Goal: Navigation & Orientation: Find specific page/section

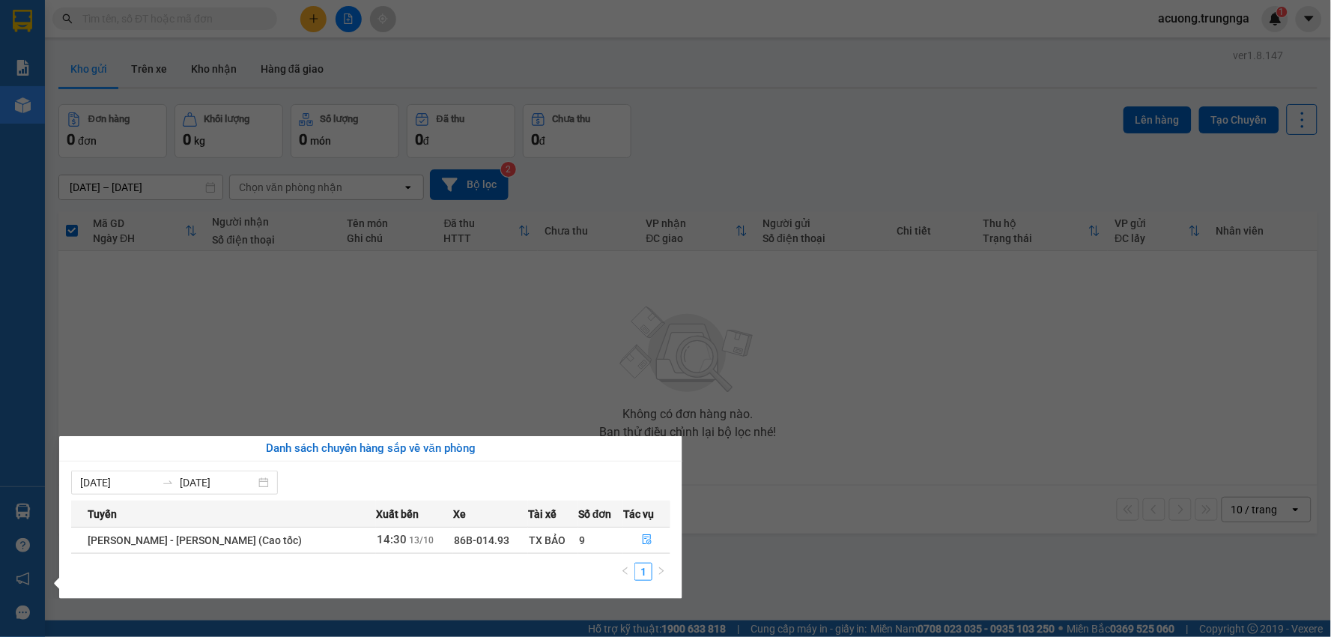
click at [790, 476] on section "Kết quả tìm kiếm ( 0 ) Bộ lọc No Data acuong.trungnga 1 Báo cáo Báo cáo dòng ti…" at bounding box center [665, 318] width 1331 height 637
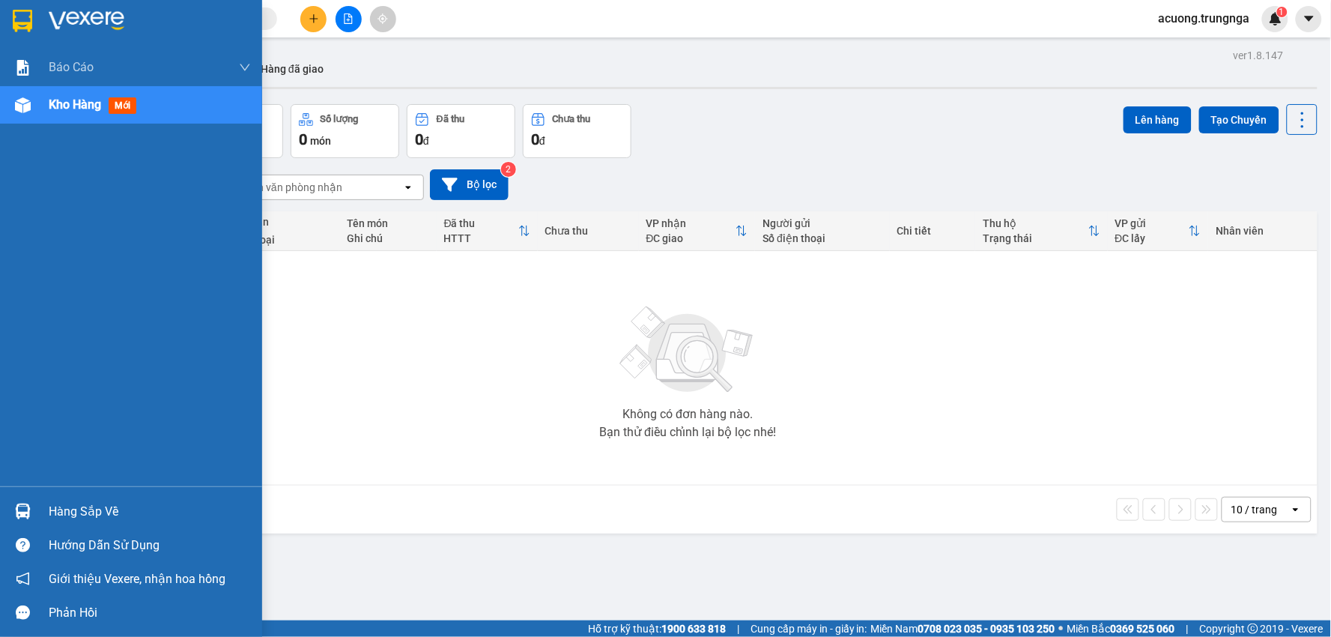
click at [97, 506] on div "Hàng sắp về" at bounding box center [150, 511] width 202 height 22
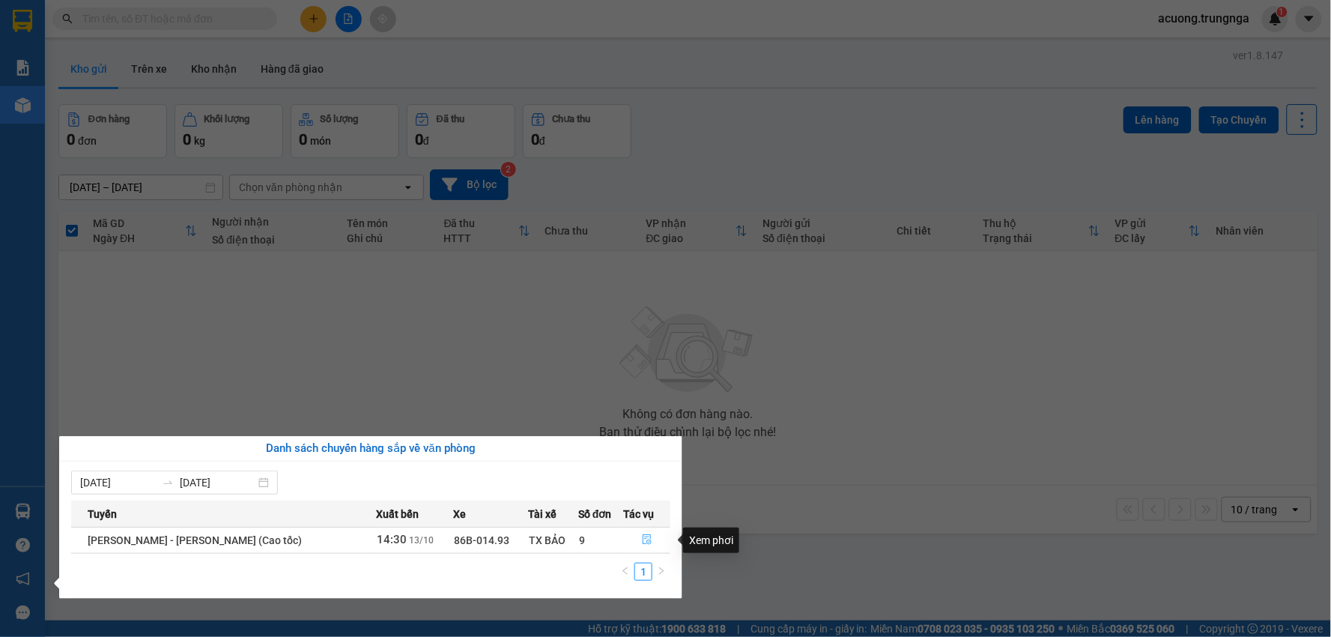
click at [642, 541] on icon "file-done" at bounding box center [647, 539] width 10 height 10
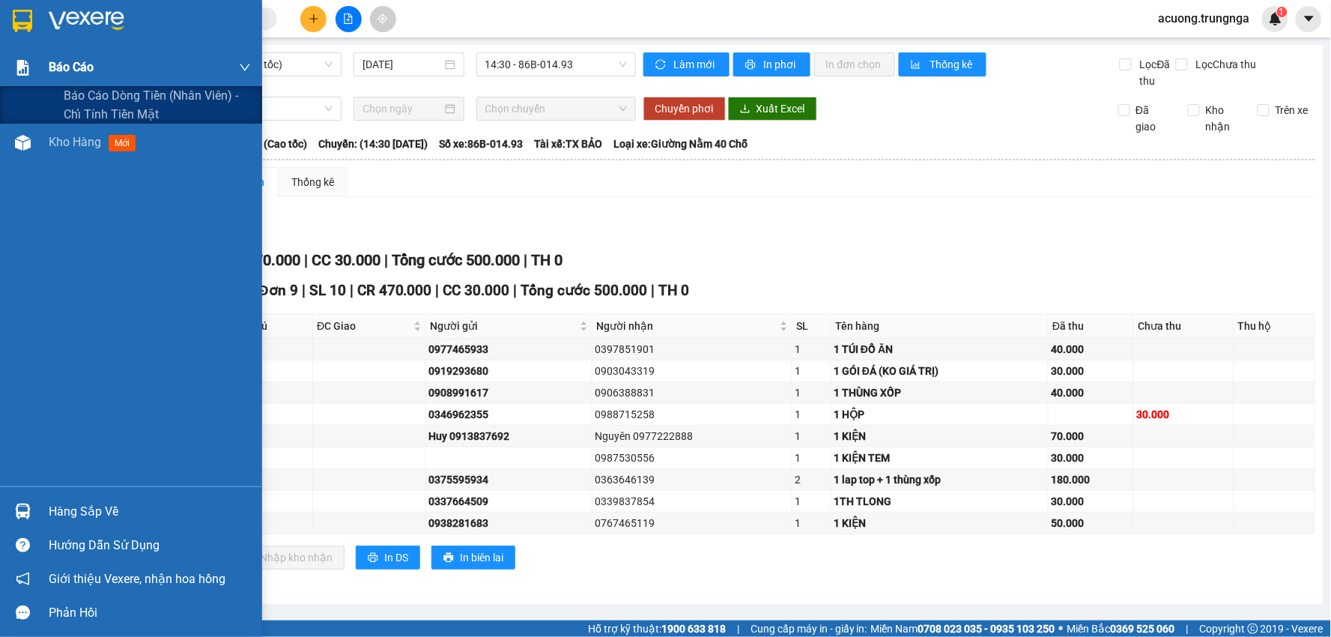
click at [52, 64] on span "Báo cáo" at bounding box center [71, 67] width 45 height 19
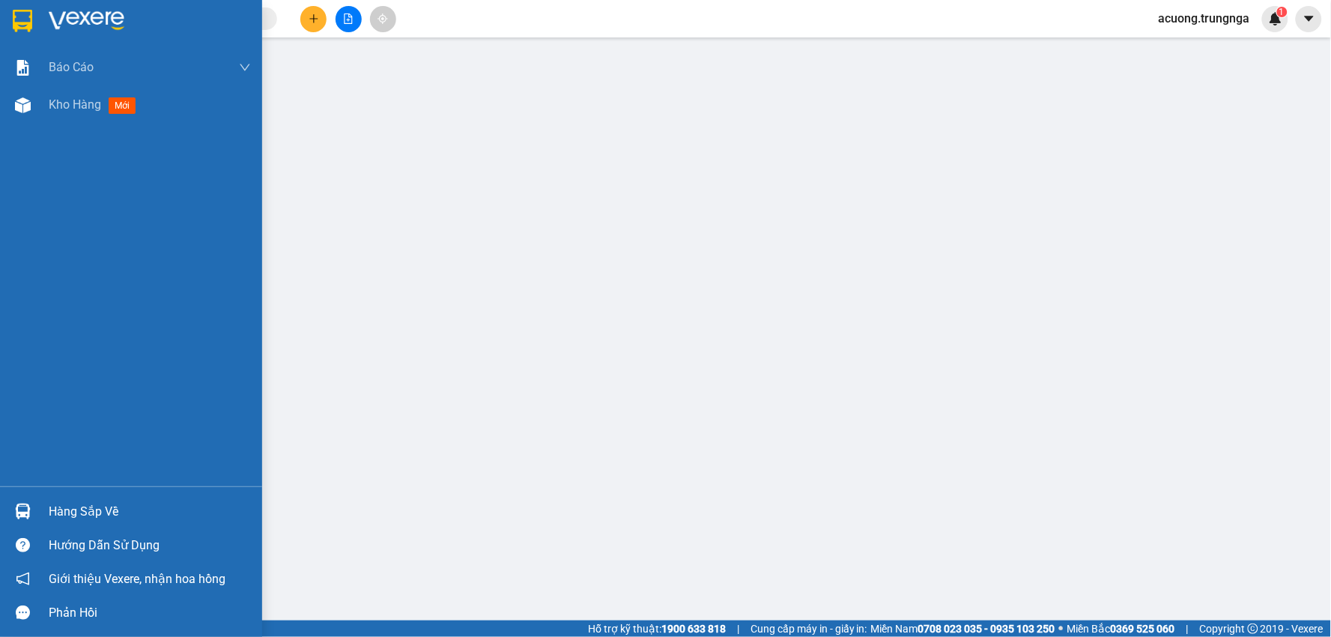
click at [27, 23] on img at bounding box center [22, 21] width 19 height 22
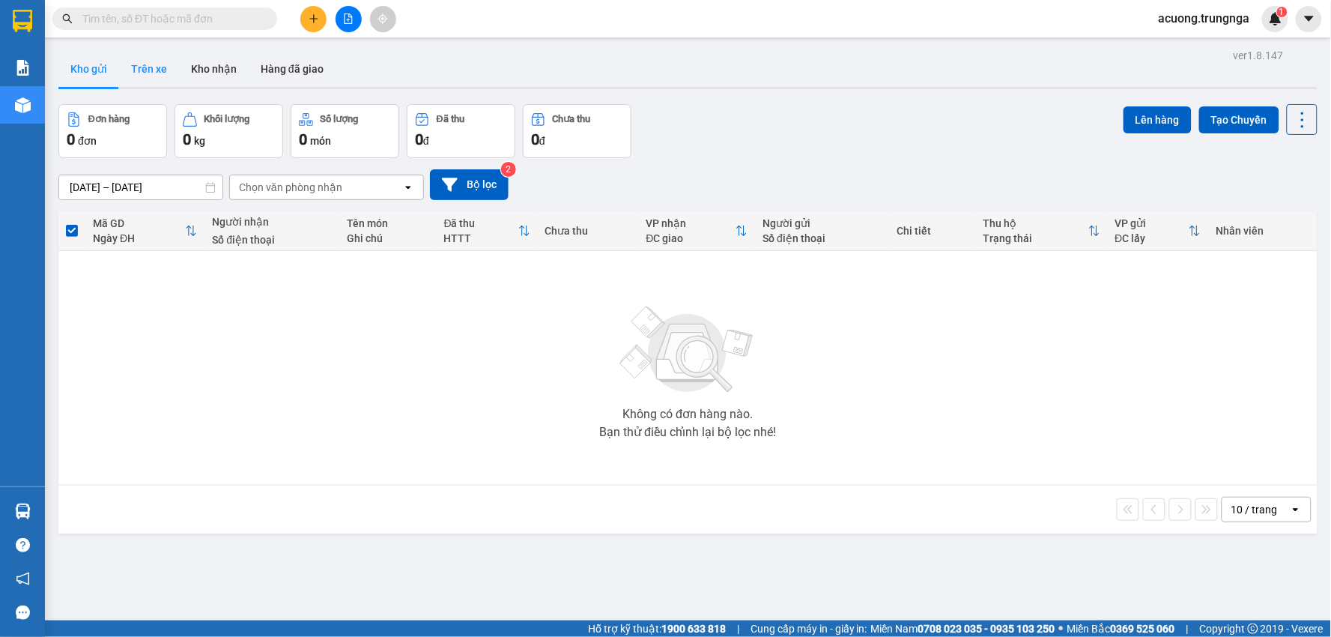
click at [143, 70] on button "Trên xe" at bounding box center [149, 69] width 60 height 36
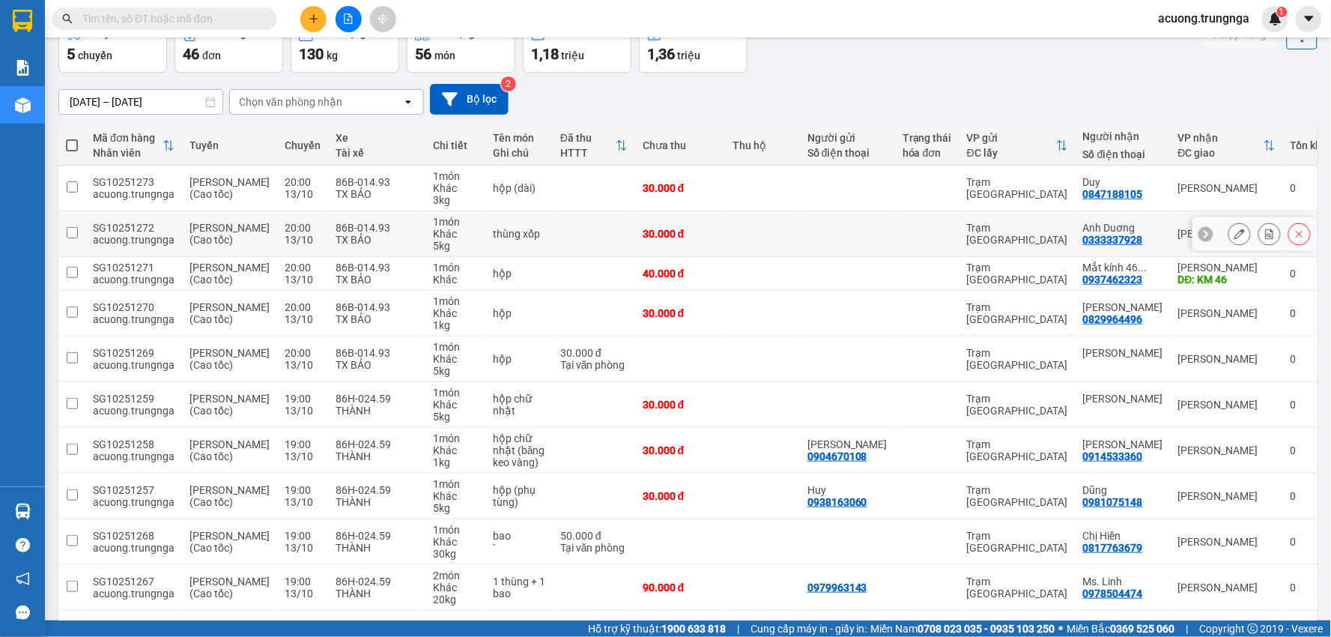
scroll to position [151, 0]
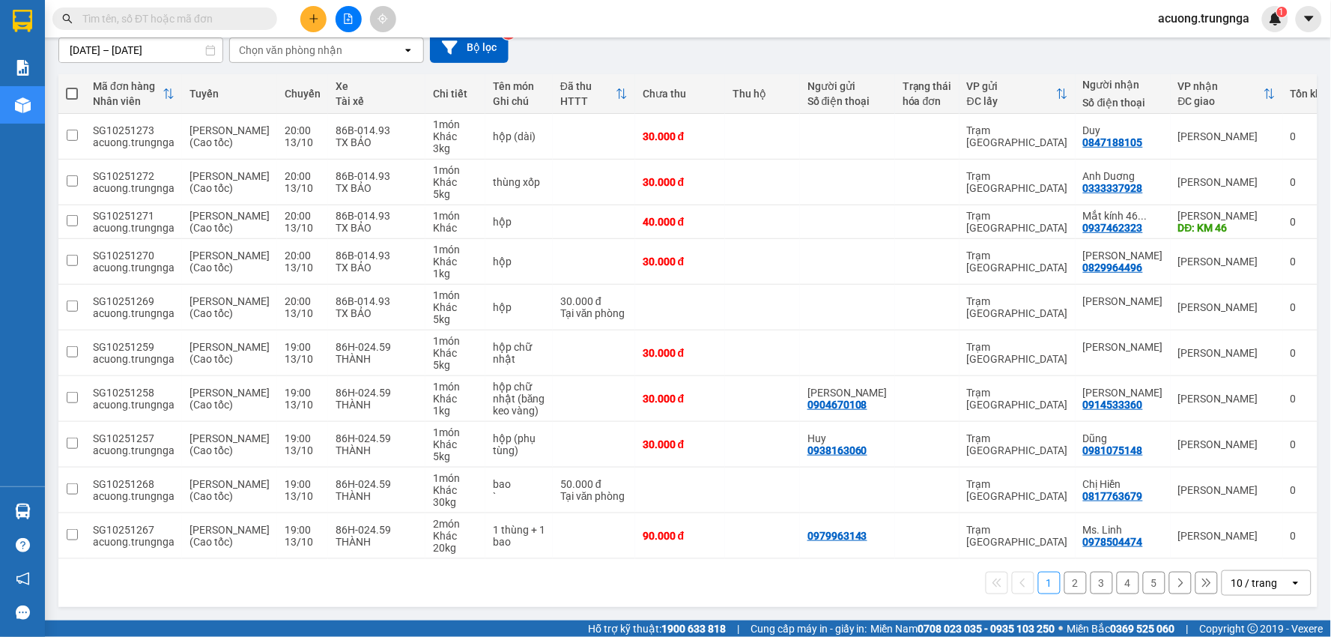
click at [1068, 580] on button "2" at bounding box center [1075, 582] width 22 height 22
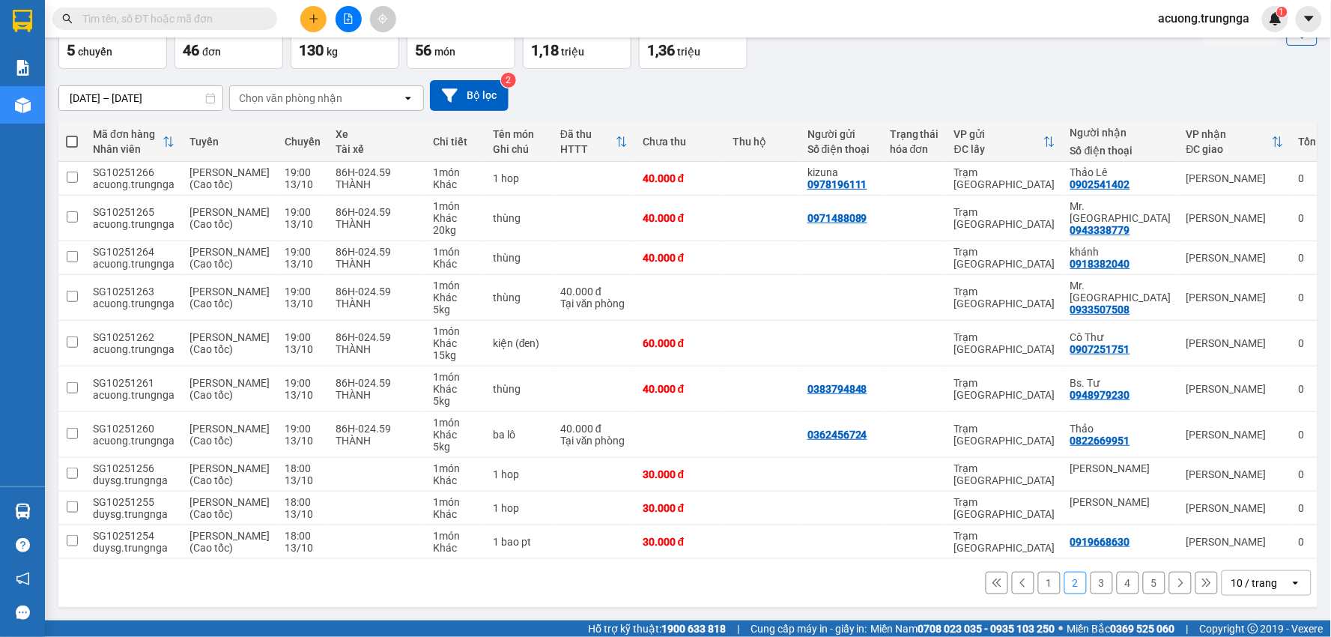
click at [1090, 580] on button "3" at bounding box center [1101, 582] width 22 height 22
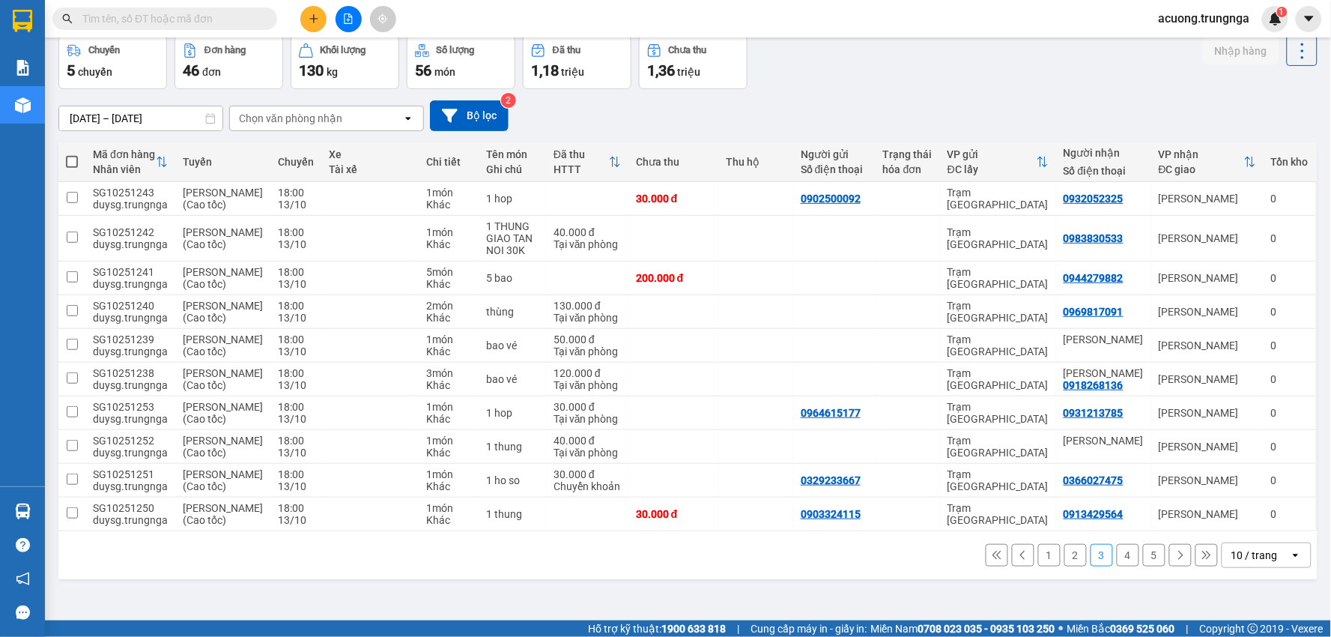
click at [1117, 566] on button "4" at bounding box center [1128, 555] width 22 height 22
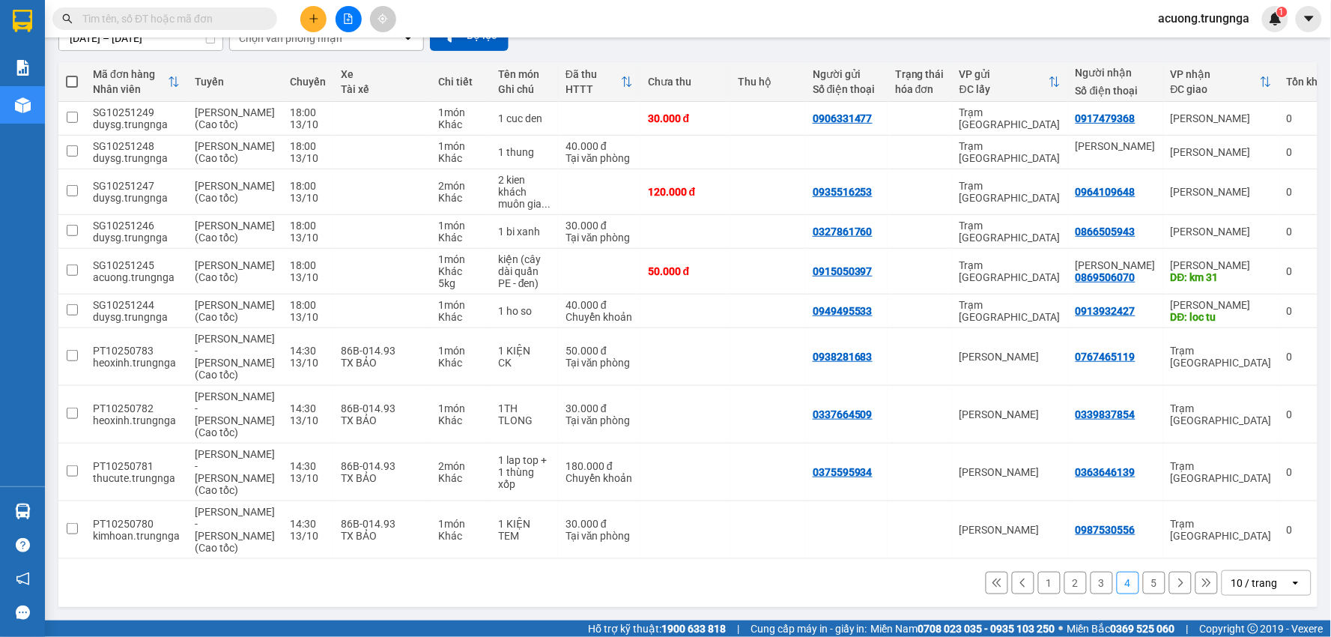
click at [1143, 580] on button "5" at bounding box center [1154, 582] width 22 height 22
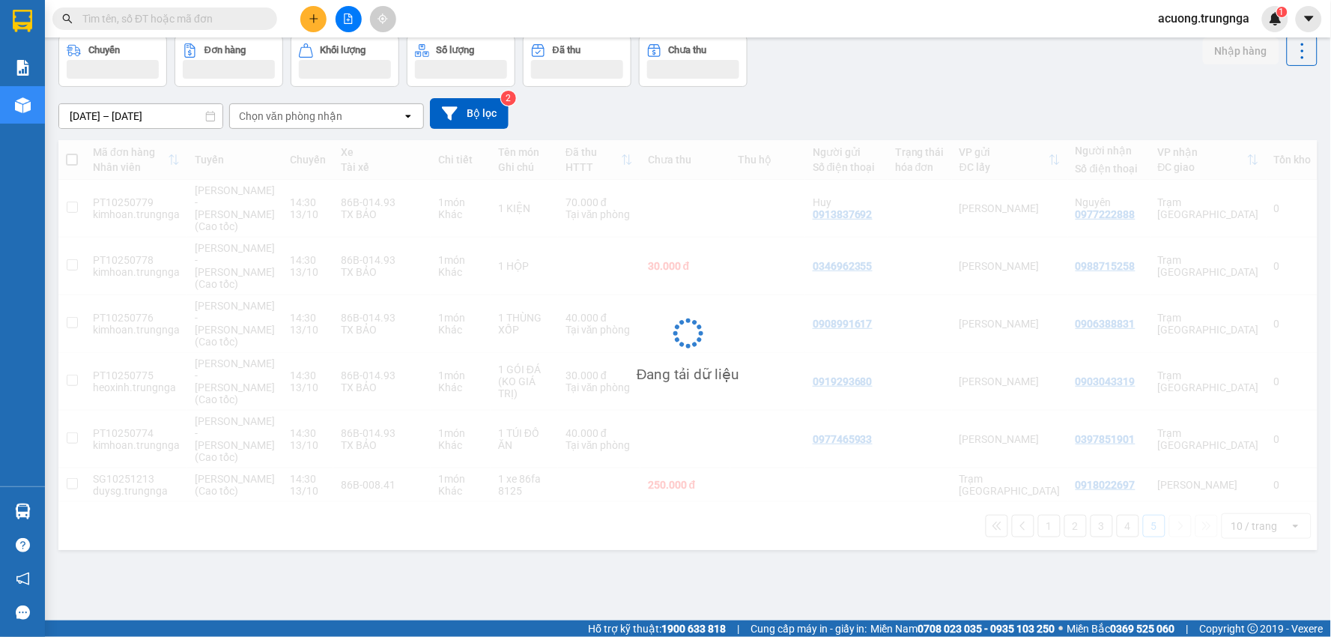
scroll to position [69, 0]
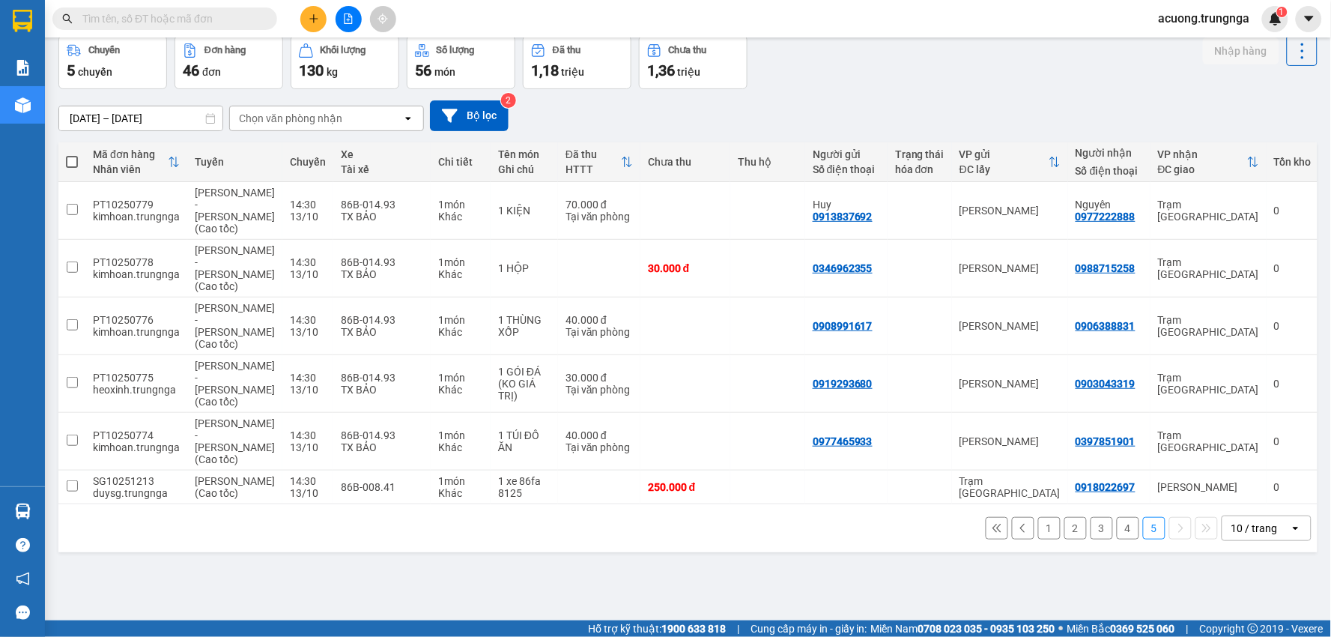
click at [1117, 517] on button "4" at bounding box center [1128, 528] width 22 height 22
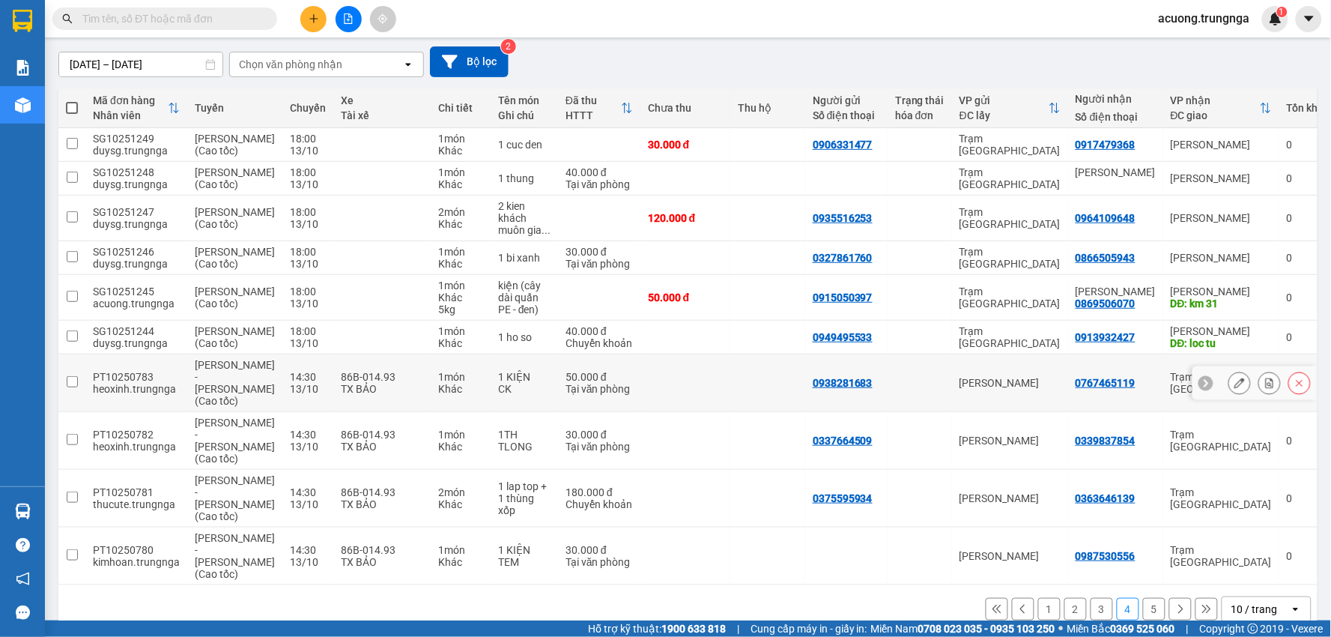
scroll to position [151, 0]
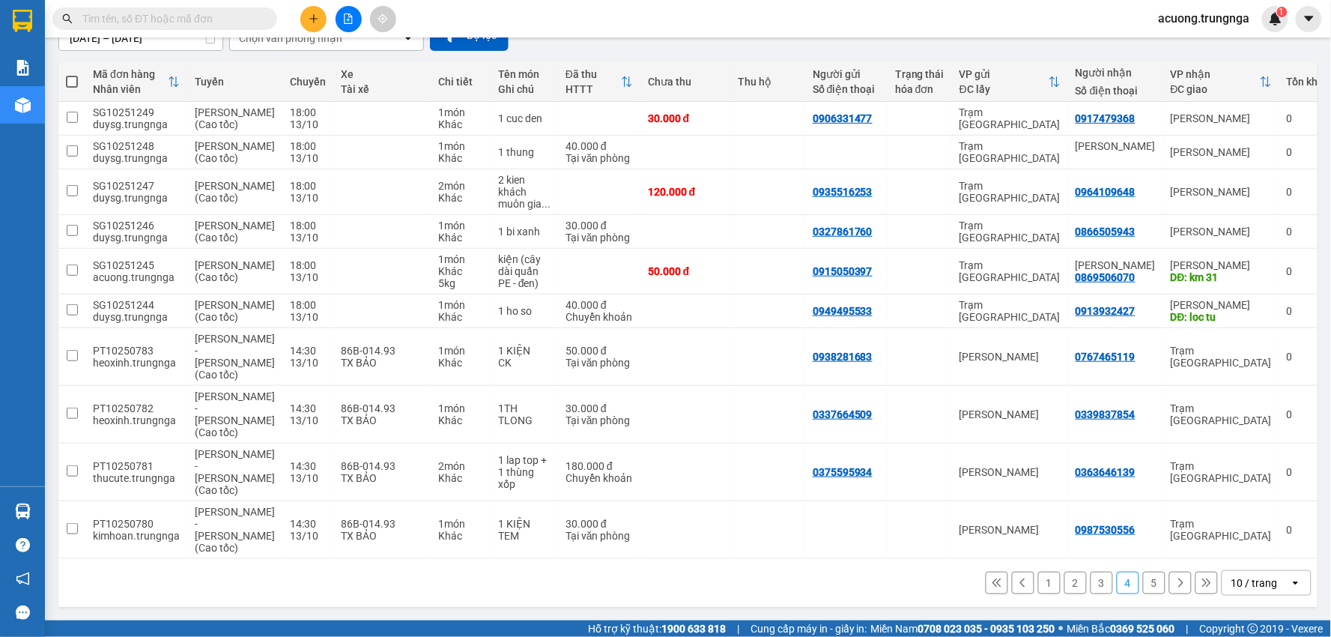
click at [1091, 577] on button "3" at bounding box center [1101, 582] width 22 height 22
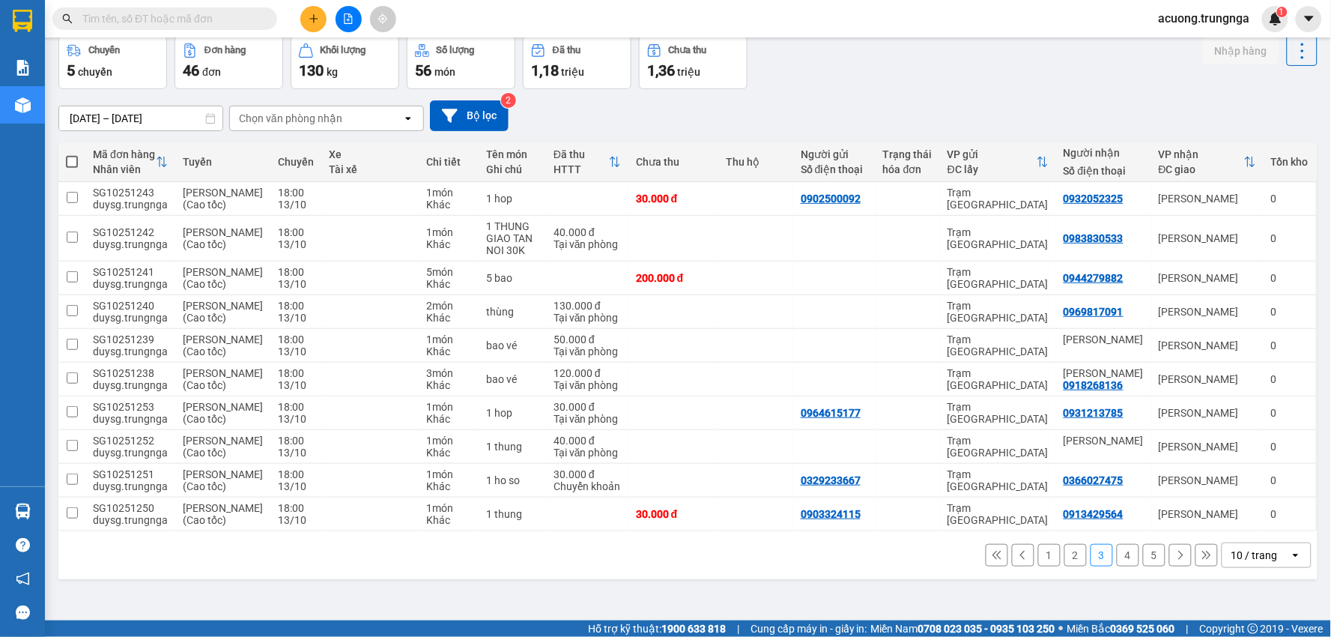
click at [1064, 566] on button "2" at bounding box center [1075, 555] width 22 height 22
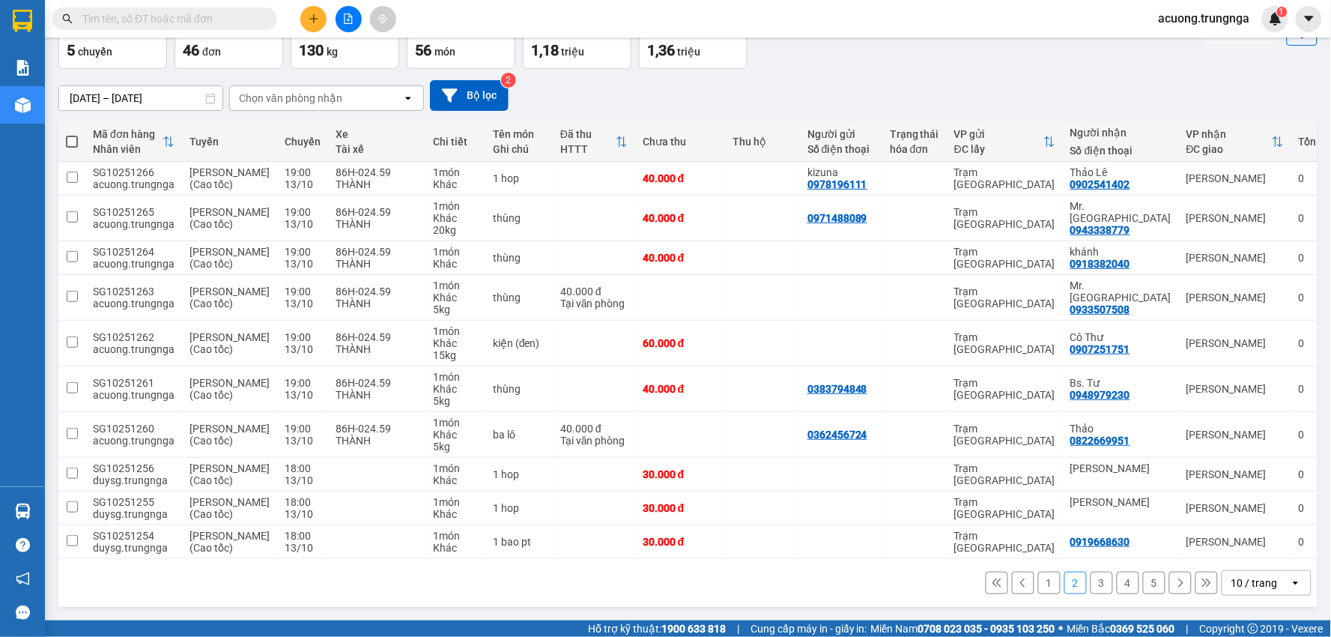
click at [1038, 581] on button "1" at bounding box center [1049, 582] width 22 height 22
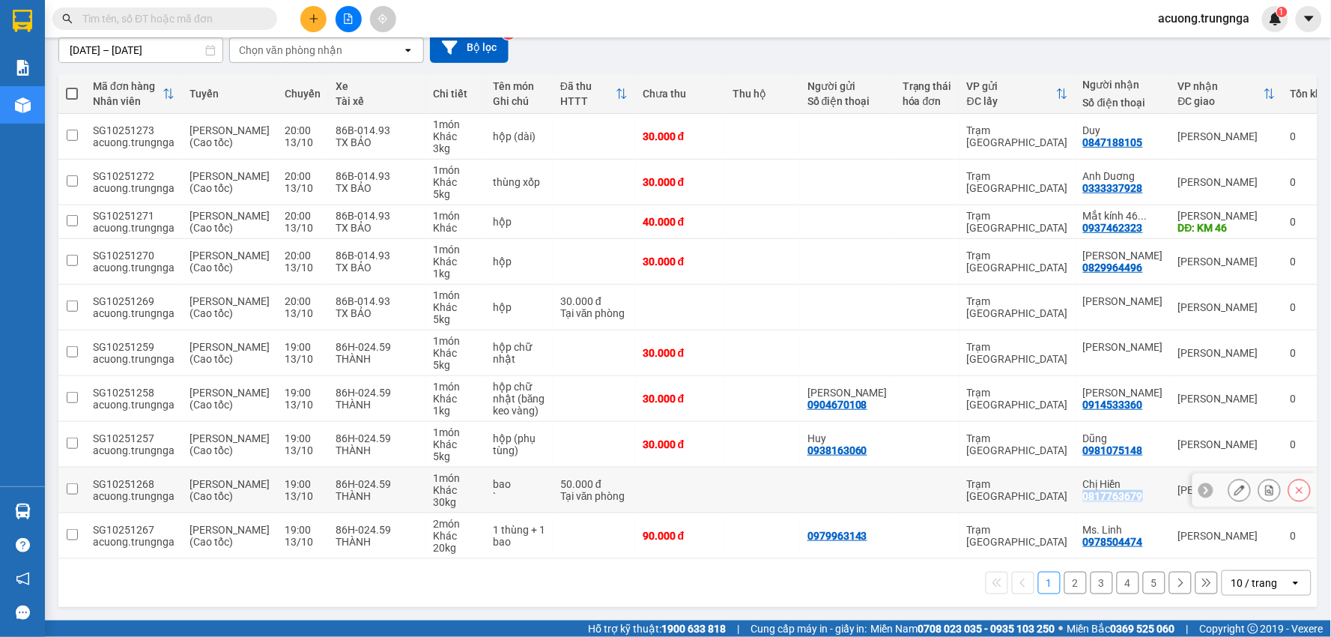
drag, startPoint x: 1083, startPoint y: 493, endPoint x: 1061, endPoint y: 500, distance: 23.0
click at [1075, 500] on td "Chị Hiền 0817763679" at bounding box center [1122, 490] width 95 height 46
checkbox input "true"
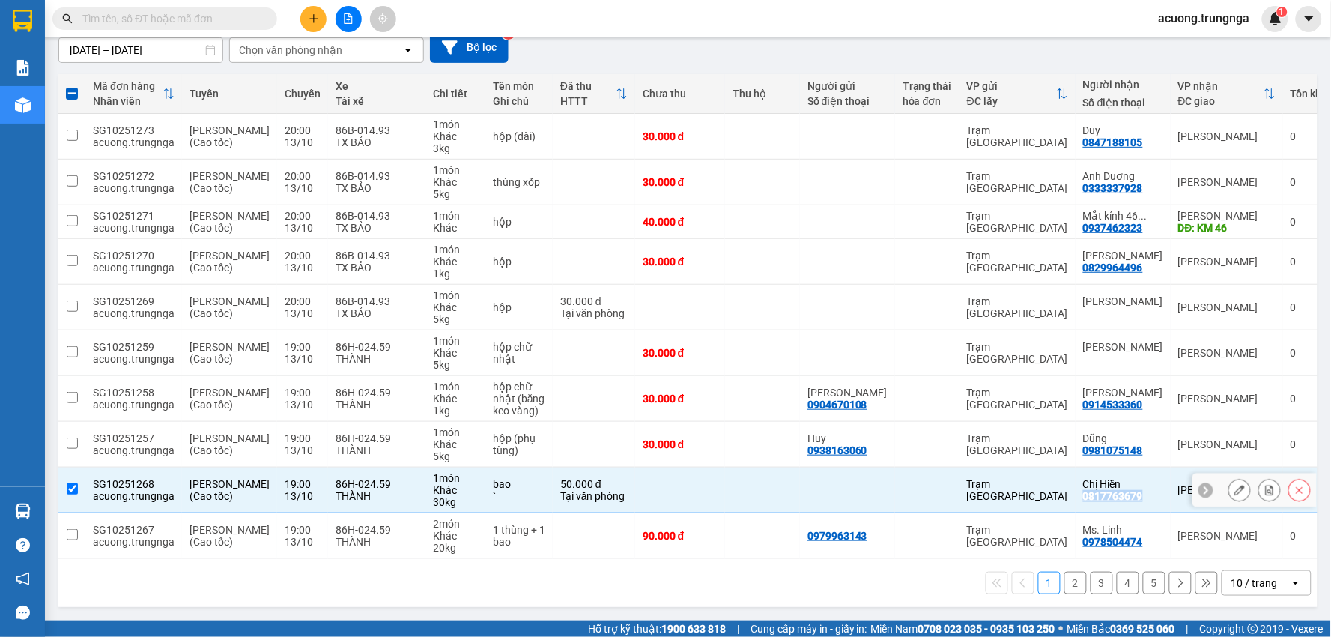
copy div "0817763679"
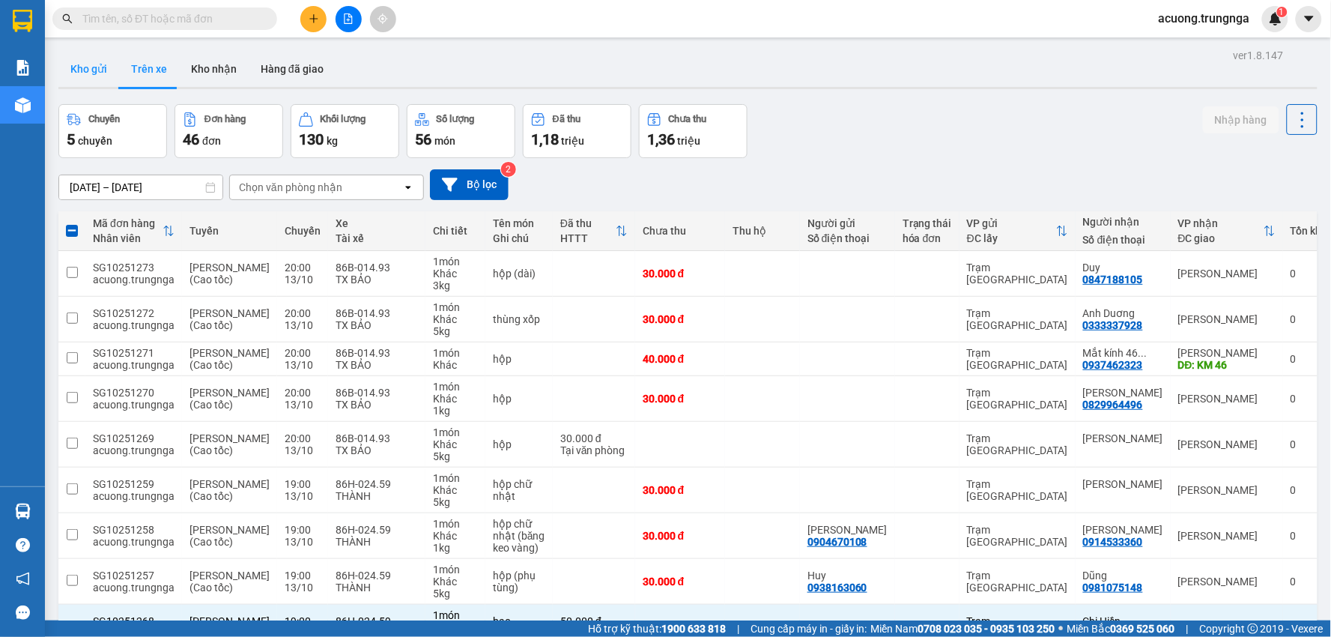
click at [92, 67] on button "Kho gửi" at bounding box center [88, 69] width 61 height 36
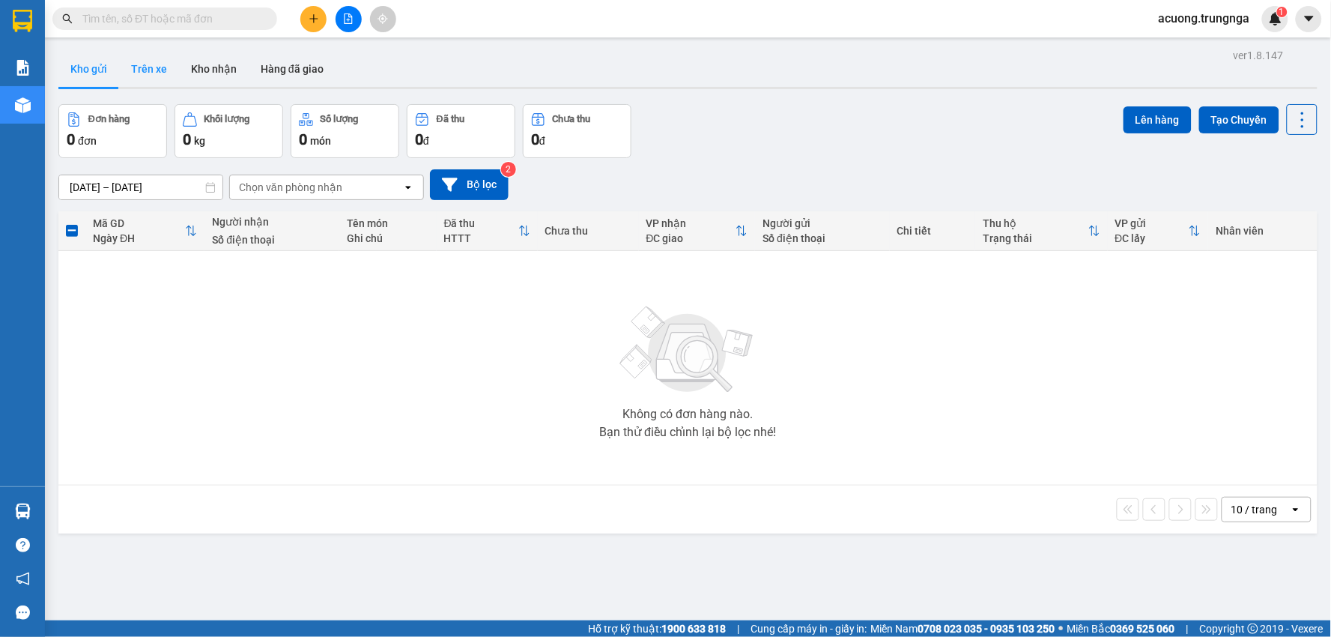
click at [147, 71] on button "Trên xe" at bounding box center [149, 69] width 60 height 36
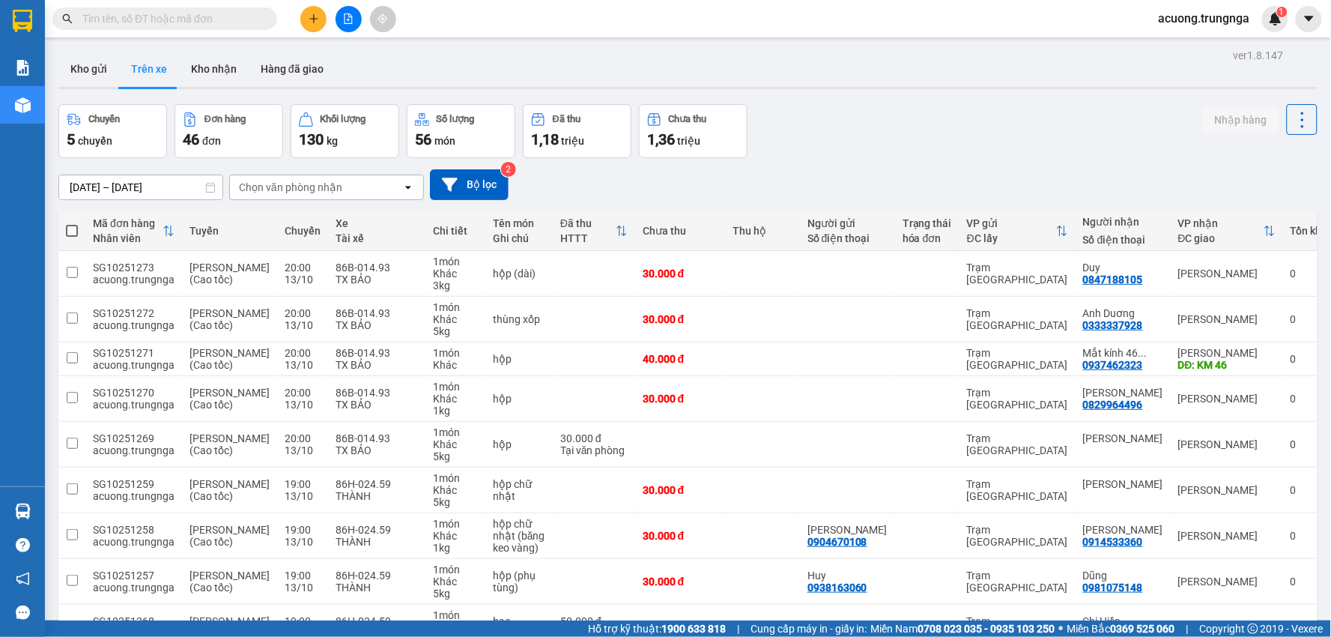
click at [384, 60] on div "Kho gửi Trên xe Kho nhận Hàng đã giao" at bounding box center [687, 71] width 1259 height 40
click at [992, 131] on div "Chuyến 5 chuyến Đơn hàng 46 đơn Khối lượng 130 kg Số lượng 56 món Đã thu 1,18 t…" at bounding box center [687, 131] width 1259 height 54
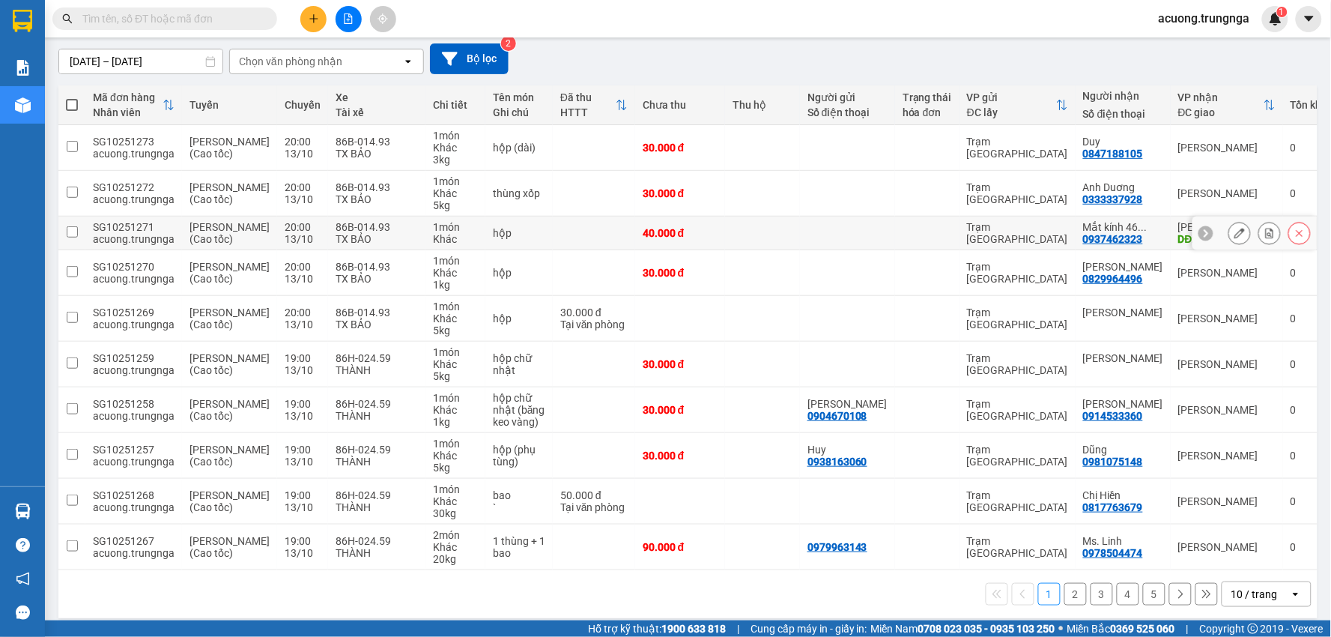
scroll to position [151, 0]
